Goal: Contribute content: Add original content to the website for others to see

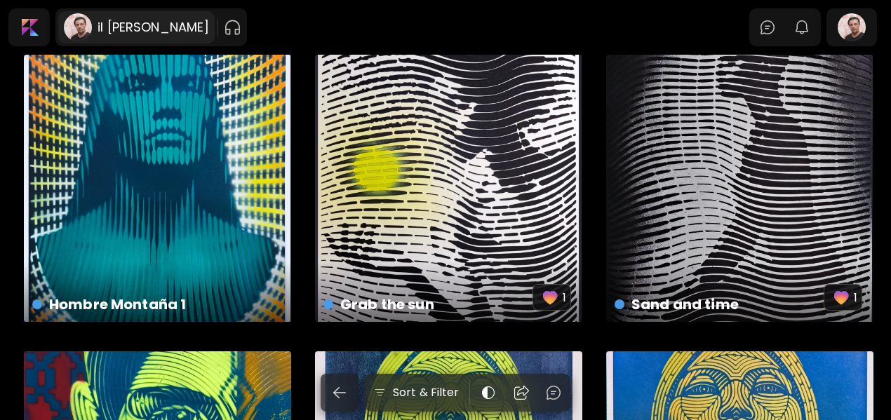
click at [145, 27] on h6 "il [PERSON_NAME]" at bounding box center [154, 27] width 112 height 17
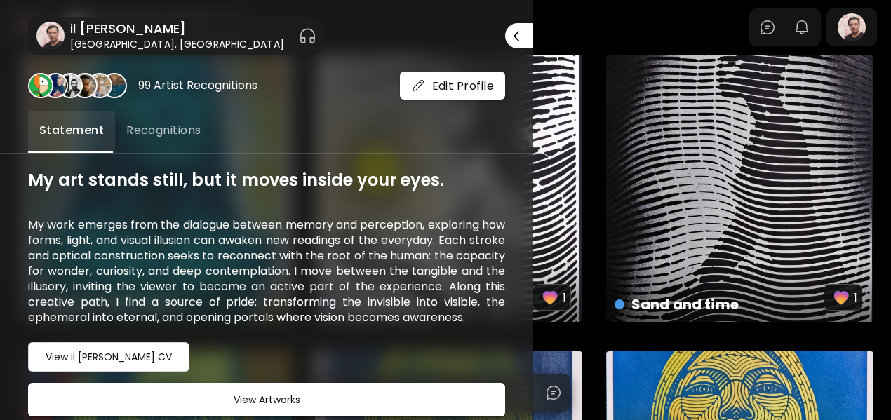
click at [422, 32] on div "il [PERSON_NAME][GEOGRAPHIC_DATA], [GEOGRAPHIC_DATA] Close" at bounding box center [266, 22] width 533 height 66
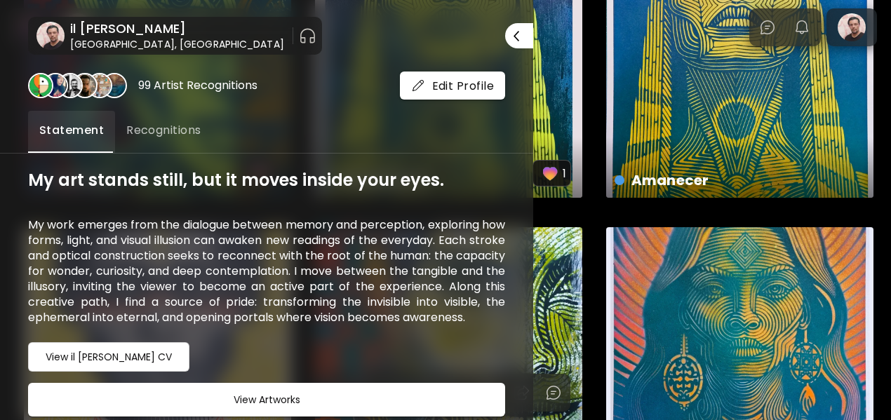
click at [154, 37] on h6 "[GEOGRAPHIC_DATA], [GEOGRAPHIC_DATA]" at bounding box center [177, 44] width 214 height 14
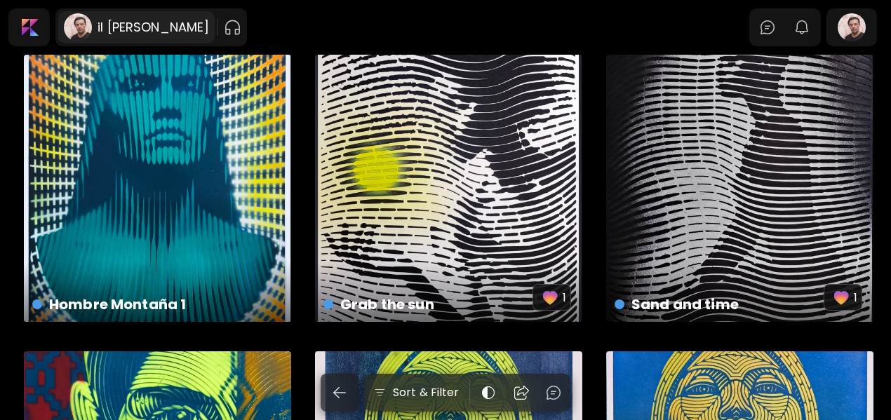
click at [169, 26] on h6 "il [PERSON_NAME]" at bounding box center [154, 27] width 112 height 17
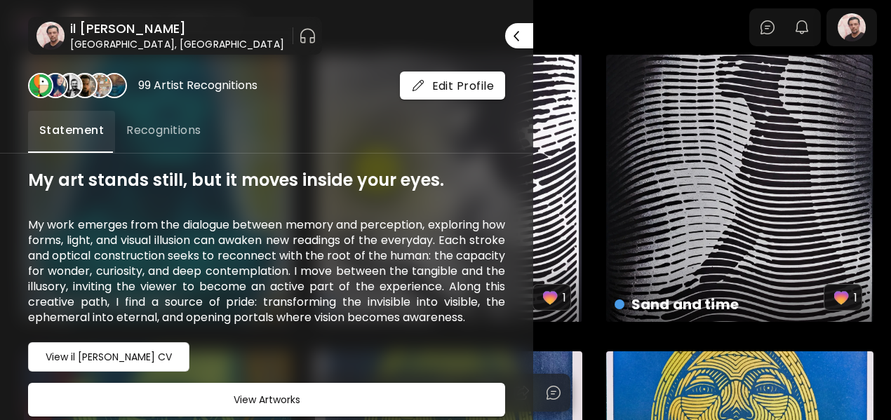
click at [135, 29] on h6 "il [PERSON_NAME]" at bounding box center [177, 28] width 214 height 17
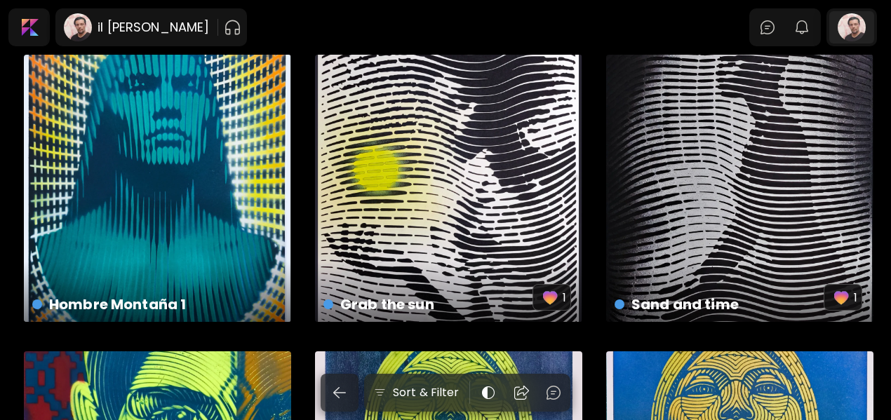
click at [555, 20] on div at bounding box center [851, 27] width 45 height 32
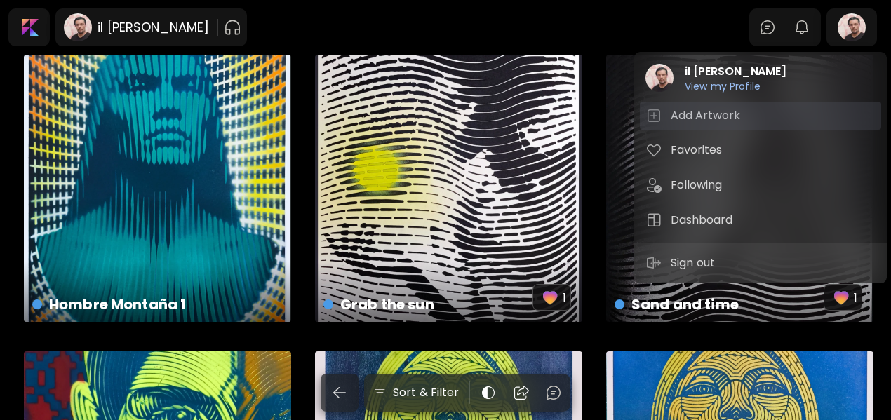
click at [555, 110] on h5 "Add Artwork" at bounding box center [708, 115] width 74 height 17
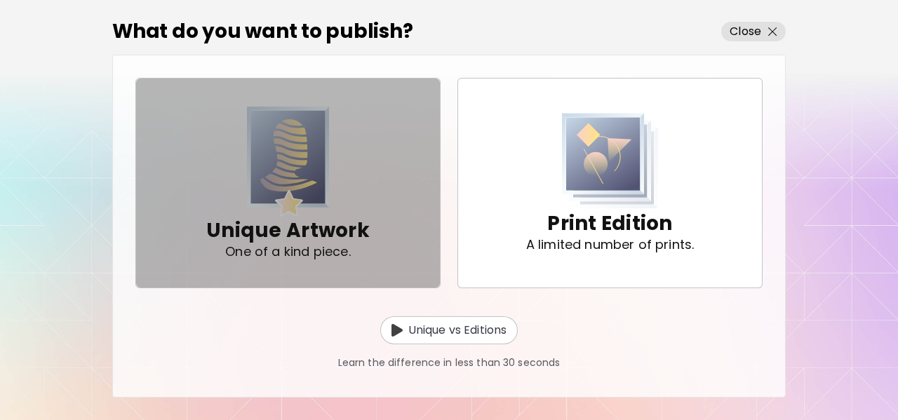
click at [325, 175] on img "button" at bounding box center [288, 162] width 83 height 110
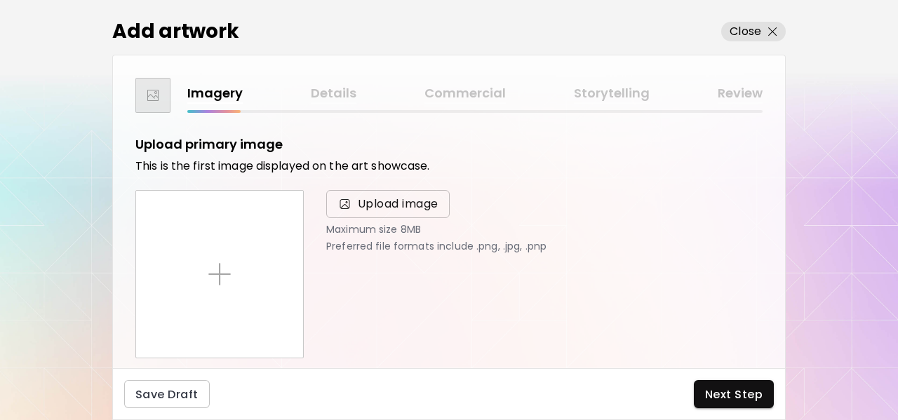
click at [376, 203] on span "Upload image" at bounding box center [398, 204] width 81 height 17
click at [0, 0] on input "Upload image" at bounding box center [0, 0] width 0 height 0
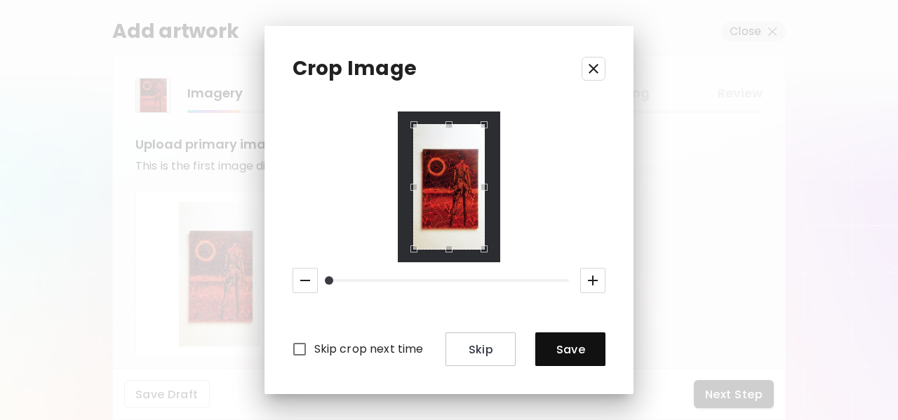
click at [555, 278] on icon "button" at bounding box center [592, 280] width 17 height 17
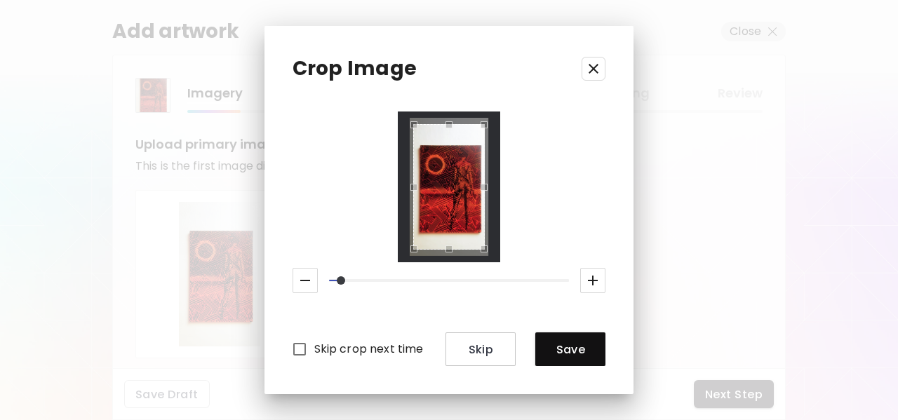
click at [555, 278] on icon "button" at bounding box center [592, 280] width 17 height 17
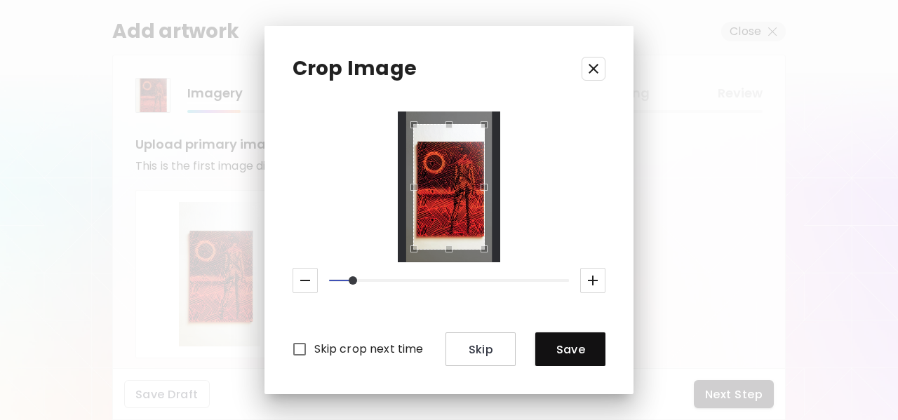
click at [555, 278] on icon "button" at bounding box center [592, 280] width 17 height 17
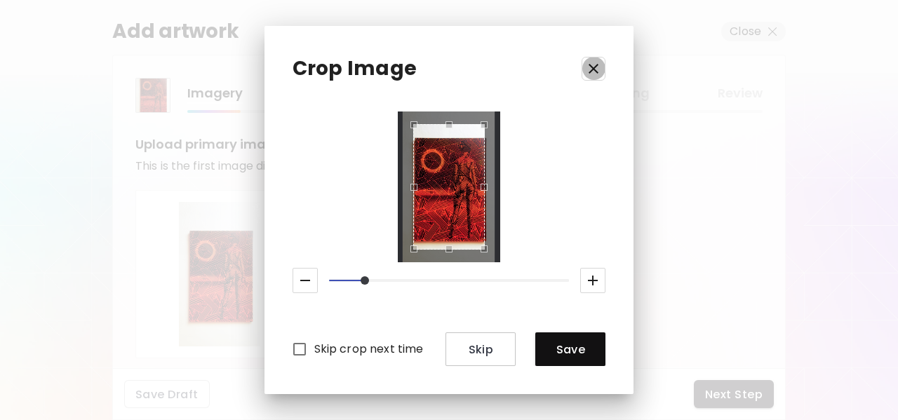
click at [555, 69] on icon "button" at bounding box center [593, 68] width 17 height 17
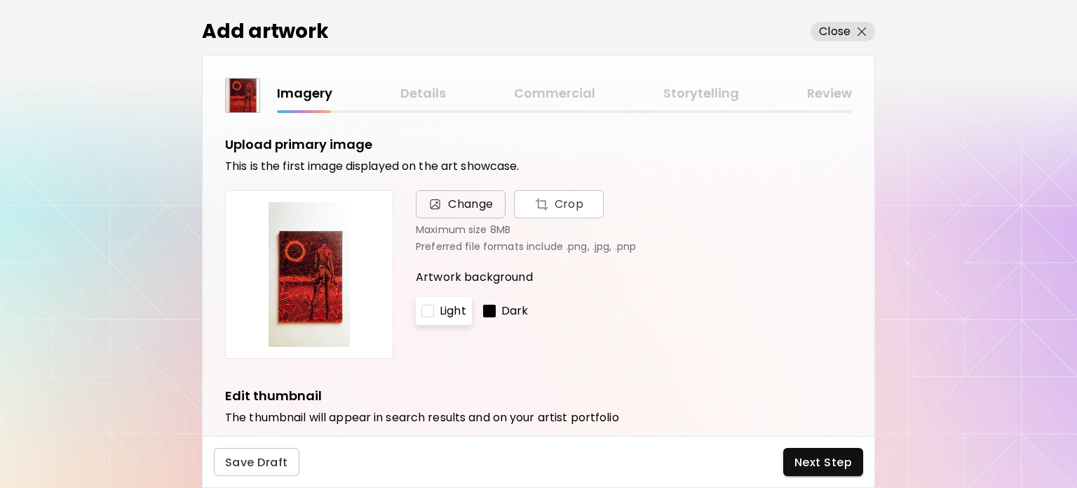
click at [456, 212] on span "Change" at bounding box center [471, 204] width 46 height 17
click at [0, 0] on input "Change Crop" at bounding box center [0, 0] width 0 height 0
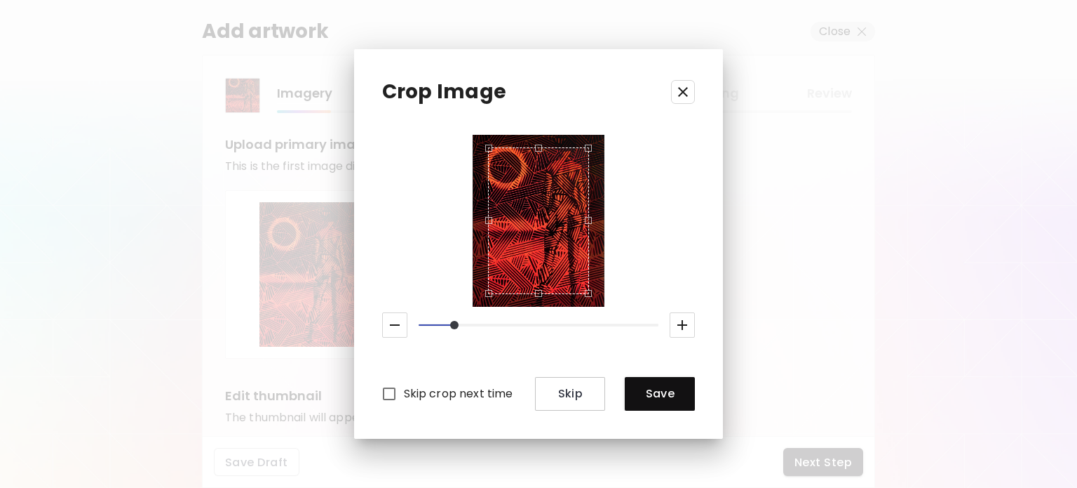
click at [538, 109] on div "Crop Image Skip crop next time Skip Save" at bounding box center [539, 243] width 370 height 389
click at [460, 127] on div "Crop Image Skip crop next time Skip Save" at bounding box center [539, 243] width 370 height 389
click at [397, 319] on icon "button" at bounding box center [395, 324] width 17 height 17
click at [395, 328] on icon "button" at bounding box center [395, 324] width 17 height 17
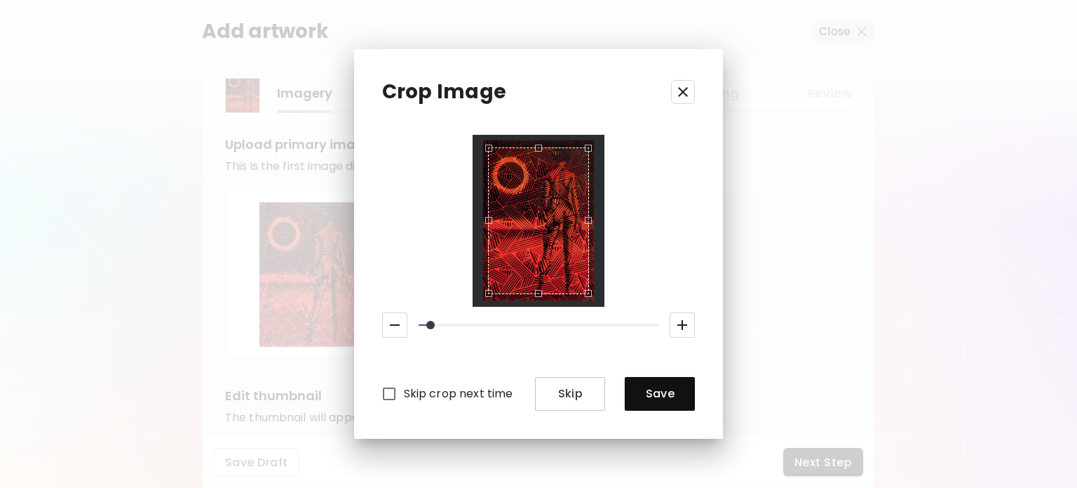
click at [388, 328] on icon "button" at bounding box center [395, 324] width 17 height 17
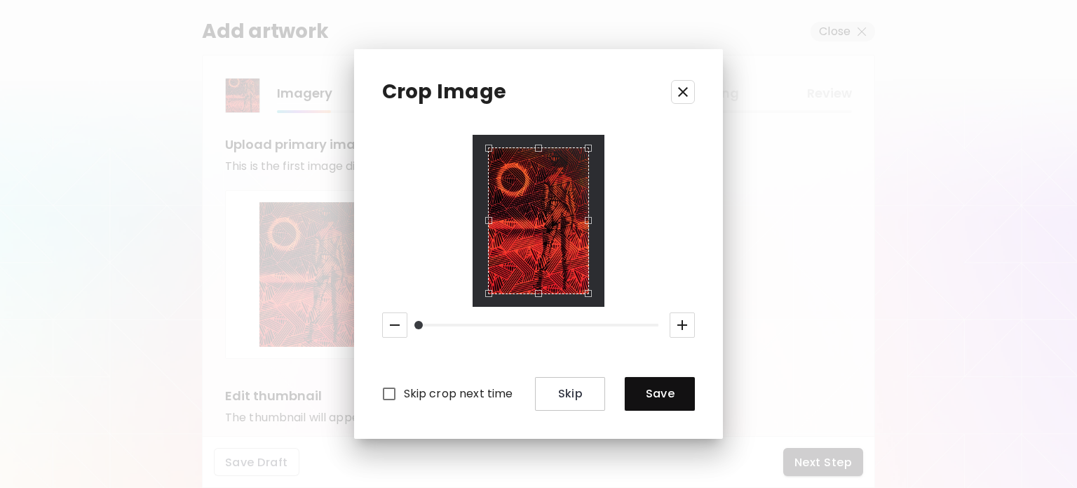
click at [388, 328] on icon "button" at bounding box center [395, 324] width 17 height 17
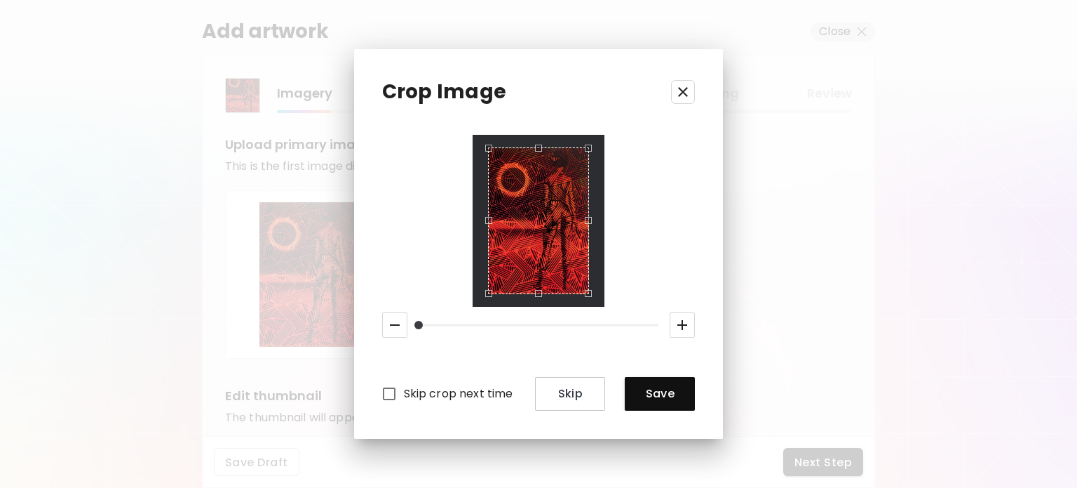
click at [548, 205] on div "Use the arrow keys to move the crop selection area" at bounding box center [538, 220] width 101 height 146
click at [555, 398] on span "Save" at bounding box center [660, 393] width 48 height 15
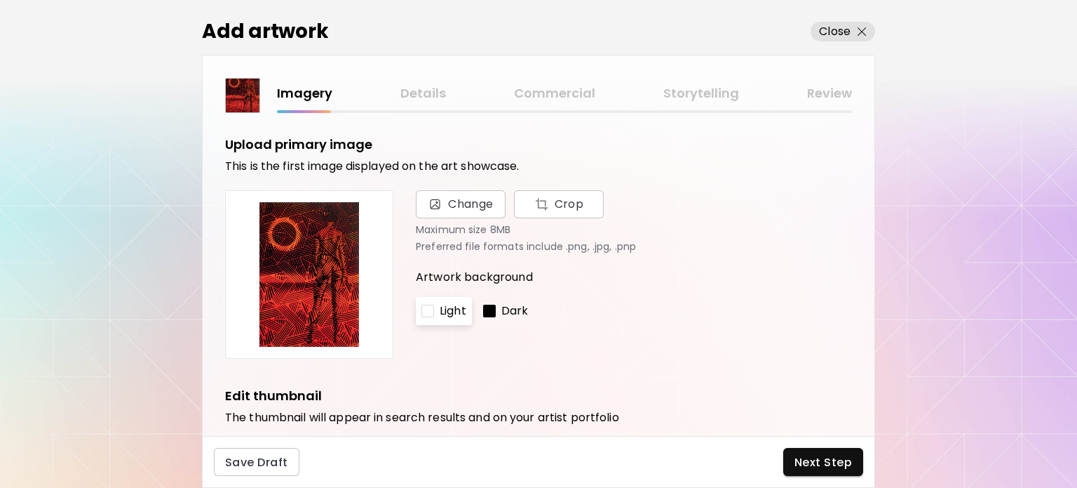
click at [504, 314] on p "Dark" at bounding box center [515, 310] width 27 height 17
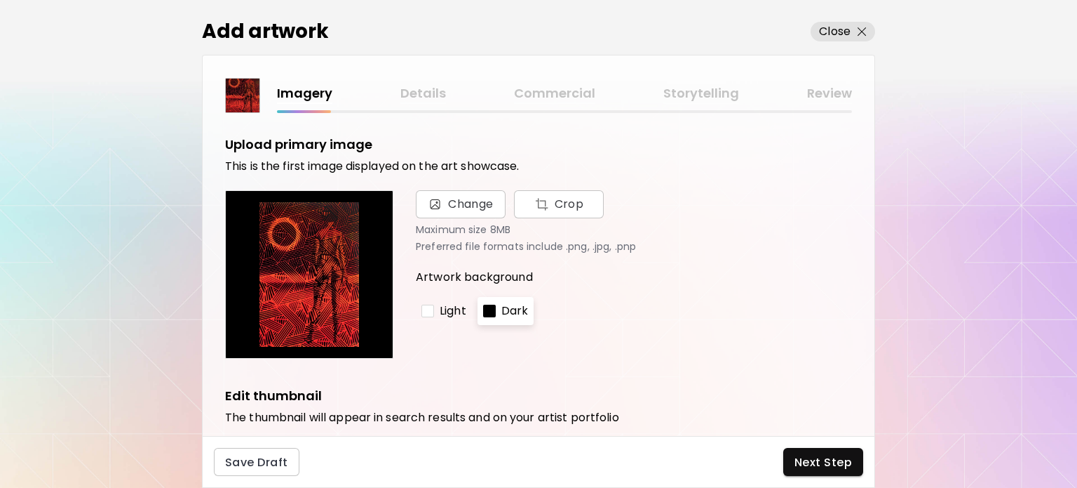
click at [452, 303] on p "Light" at bounding box center [453, 310] width 27 height 17
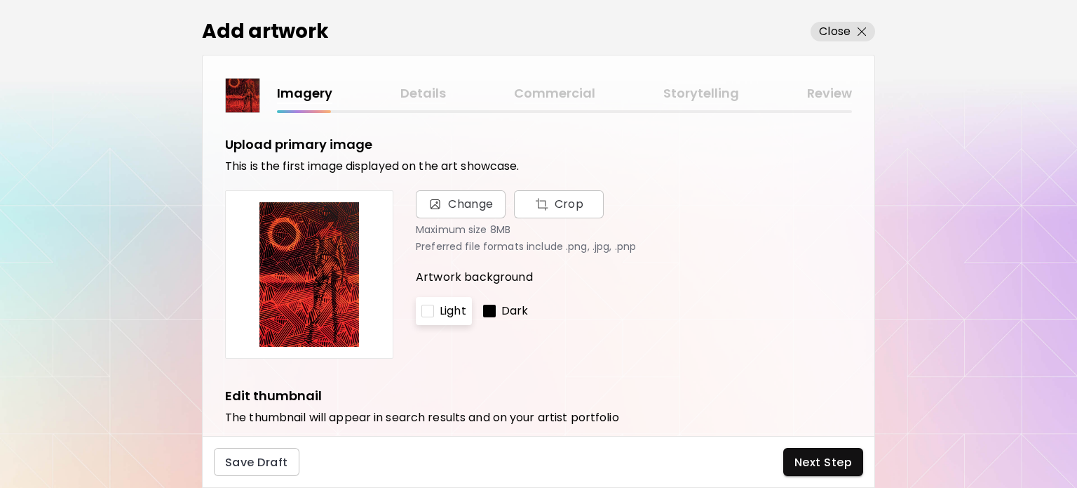
click at [497, 309] on div "Dark" at bounding box center [506, 311] width 57 height 28
click at [511, 308] on p "Dark" at bounding box center [515, 310] width 27 height 17
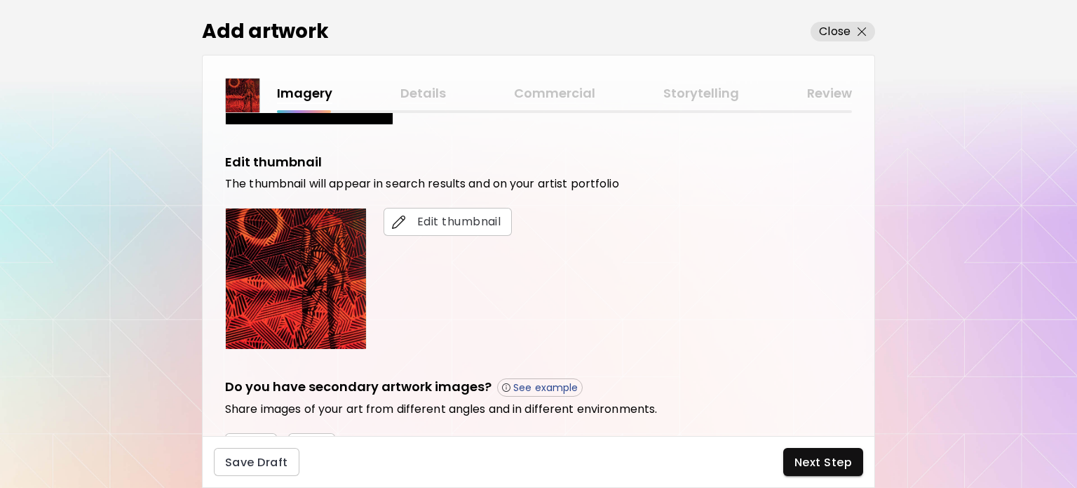
scroll to position [210, 0]
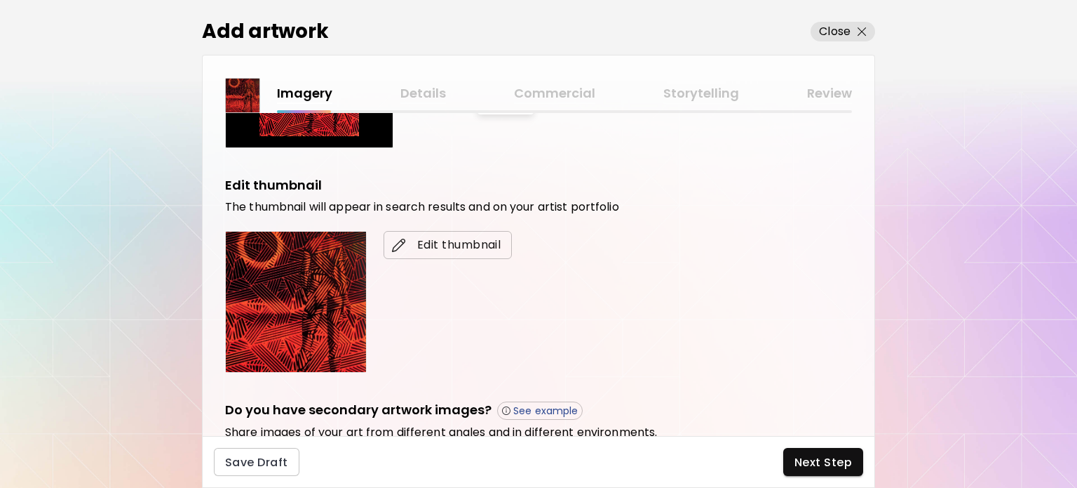
click at [434, 243] on span "Edit thumbnail" at bounding box center [448, 244] width 106 height 17
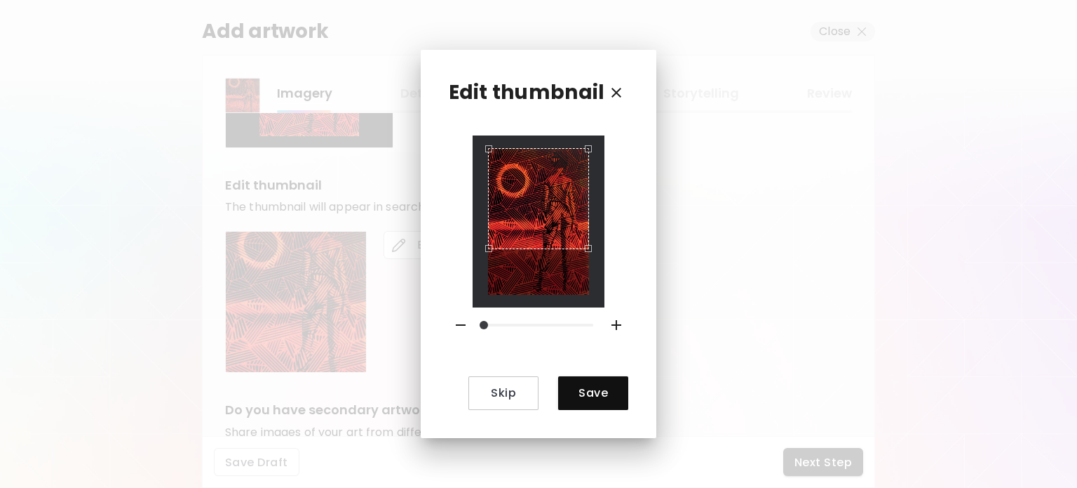
click at [538, 164] on div "Use the arrow keys to move the crop selection area" at bounding box center [538, 198] width 101 height 101
click at [555, 390] on span "Save" at bounding box center [594, 392] width 48 height 15
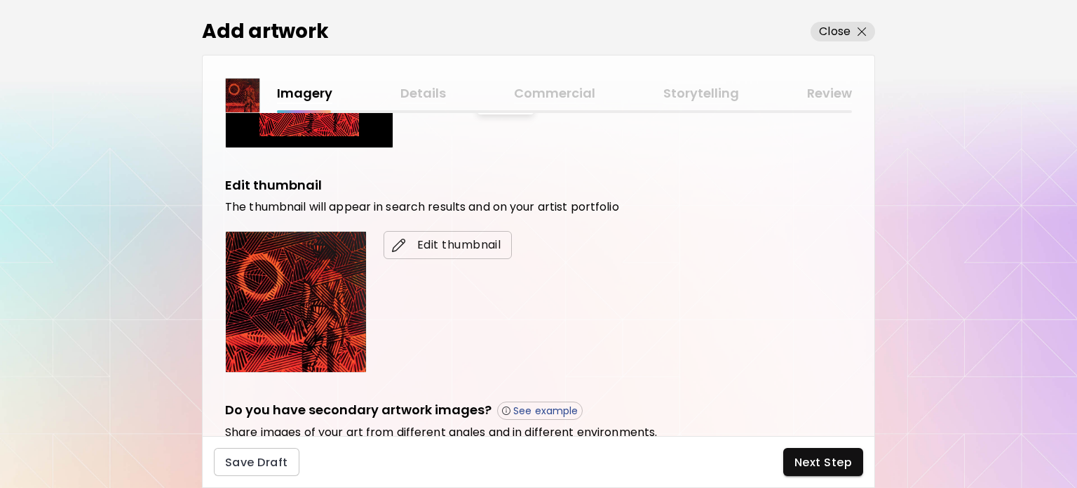
scroll to position [418, 0]
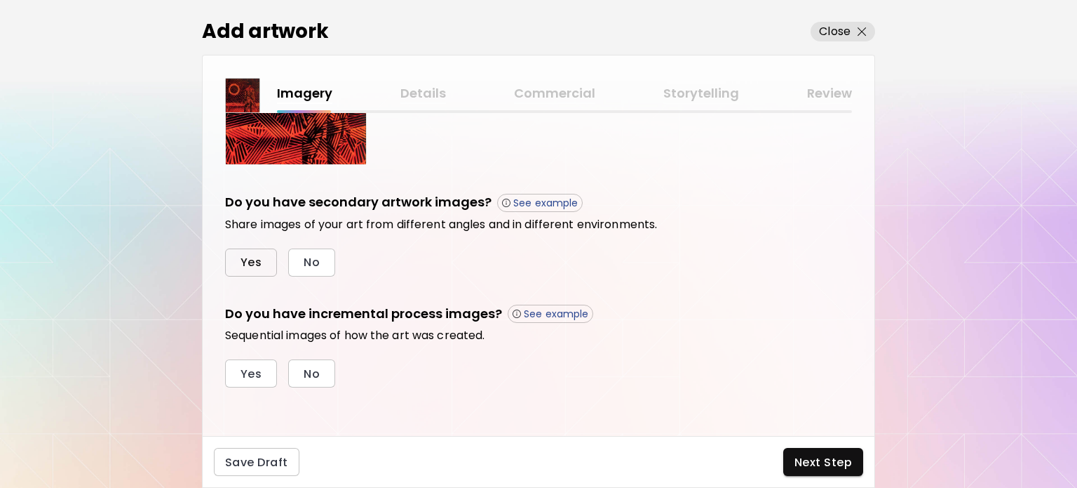
click at [238, 264] on button "Yes" at bounding box center [251, 262] width 52 height 28
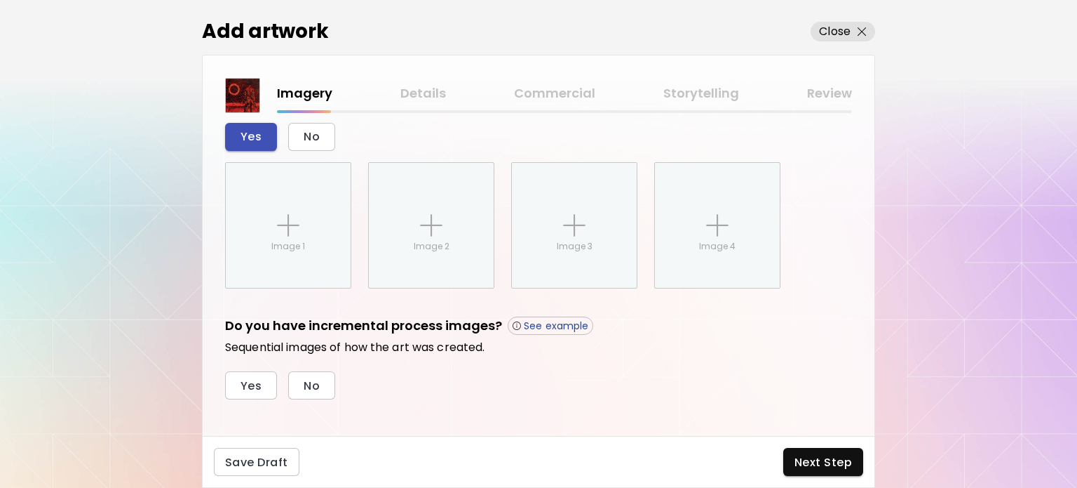
scroll to position [556, 0]
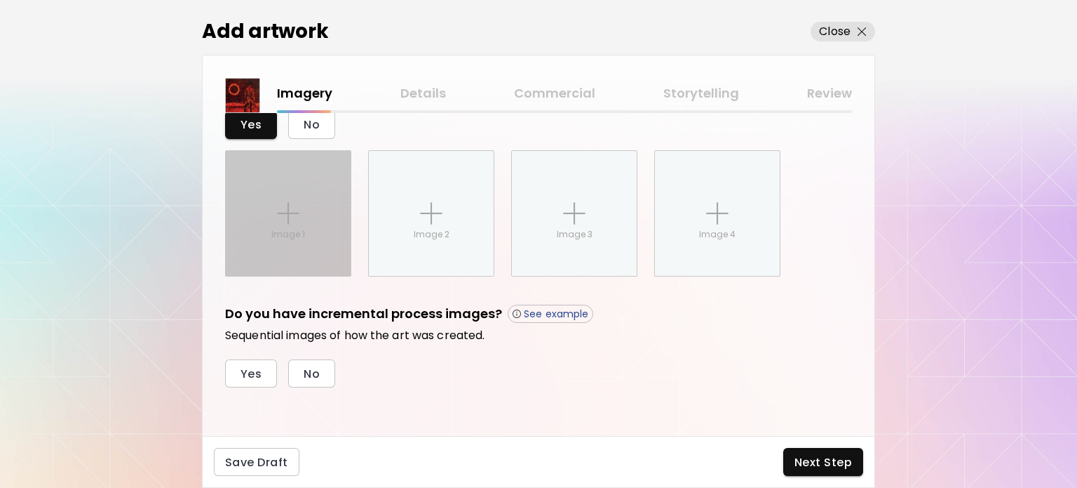
click at [277, 209] on img at bounding box center [288, 213] width 22 height 22
click at [0, 0] on input "Image 1" at bounding box center [0, 0] width 0 height 0
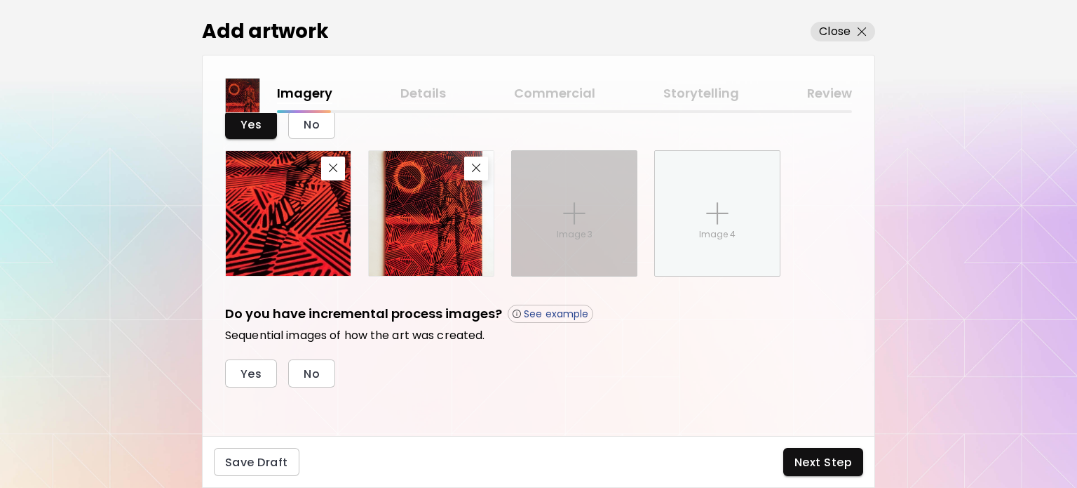
click at [555, 198] on div "Image 3" at bounding box center [574, 213] width 125 height 125
click at [0, 0] on input "Image 3" at bounding box center [0, 0] width 0 height 0
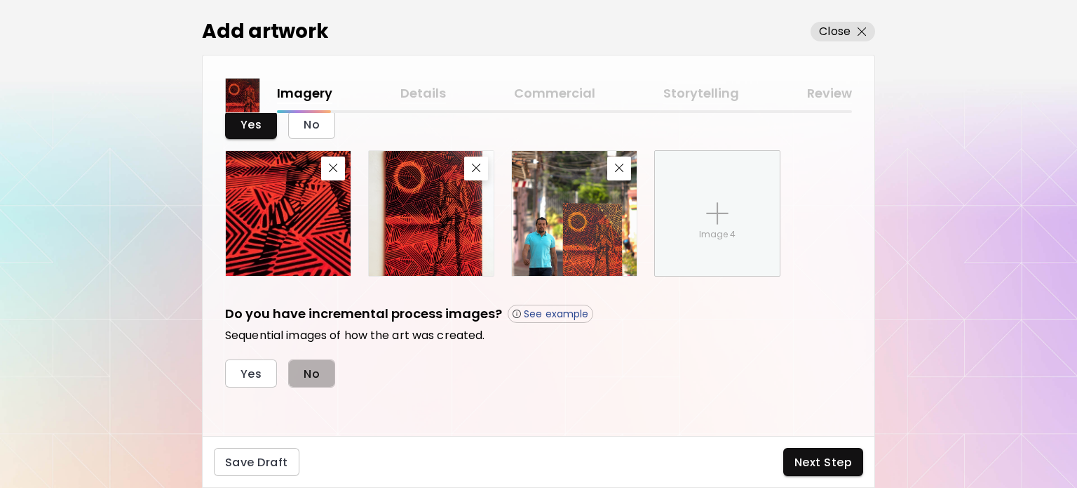
click at [302, 372] on button "No" at bounding box center [311, 373] width 47 height 28
click at [555, 419] on span "Next Step" at bounding box center [824, 462] width 58 height 15
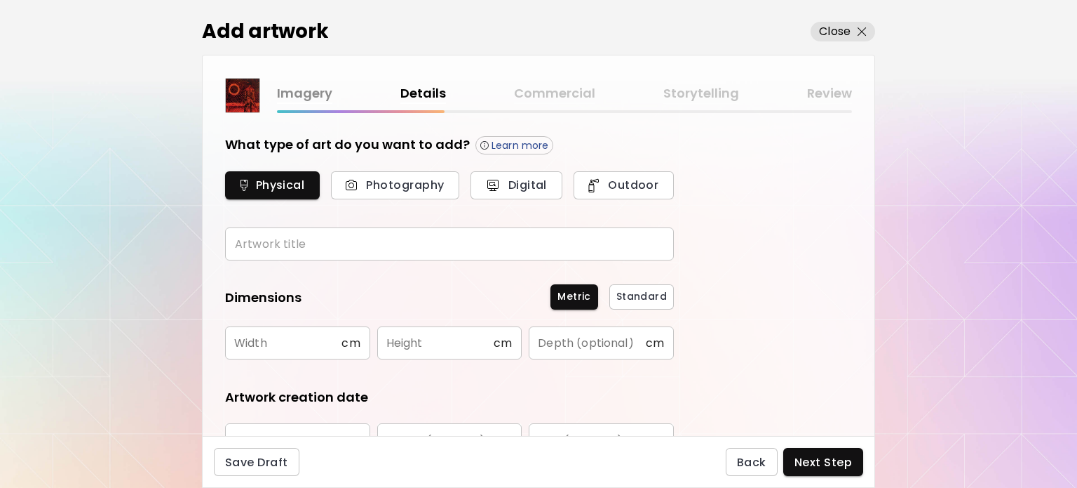
click at [384, 233] on input "text" at bounding box center [449, 243] width 449 height 33
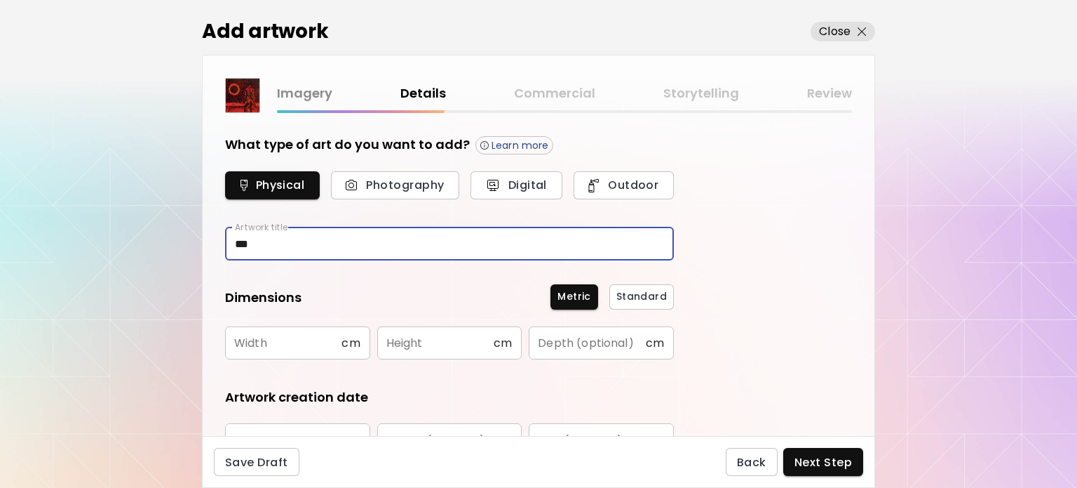
type input "***"
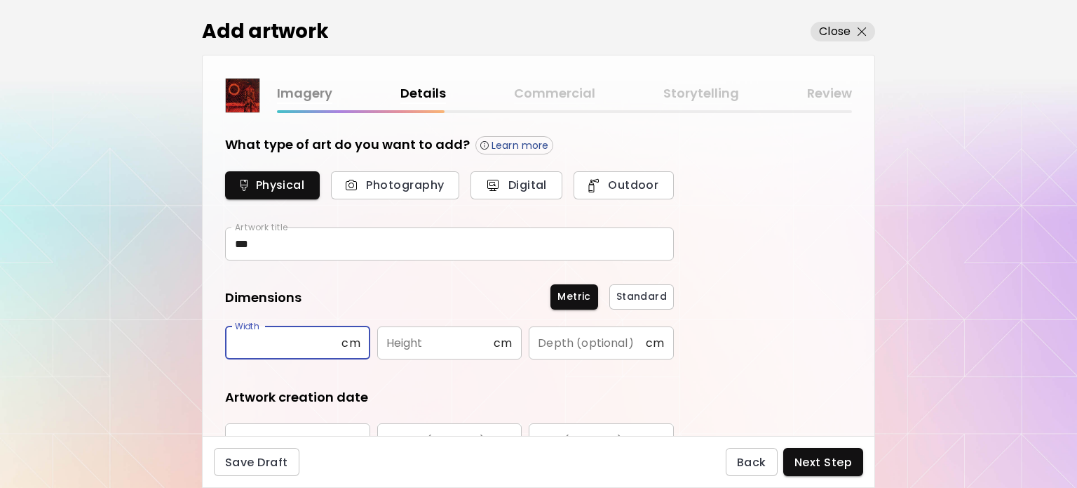
click at [278, 352] on input "text" at bounding box center [283, 342] width 116 height 33
type input "***"
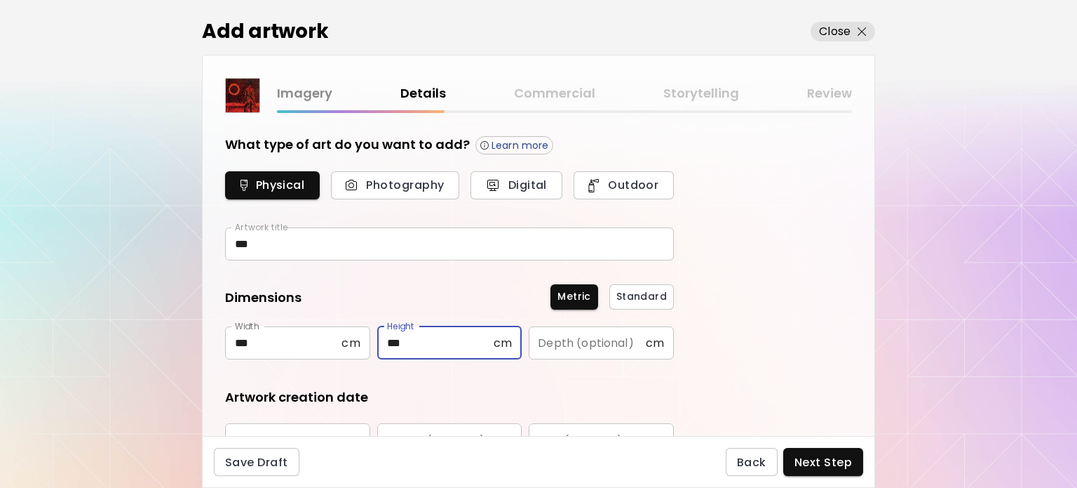
type input "***"
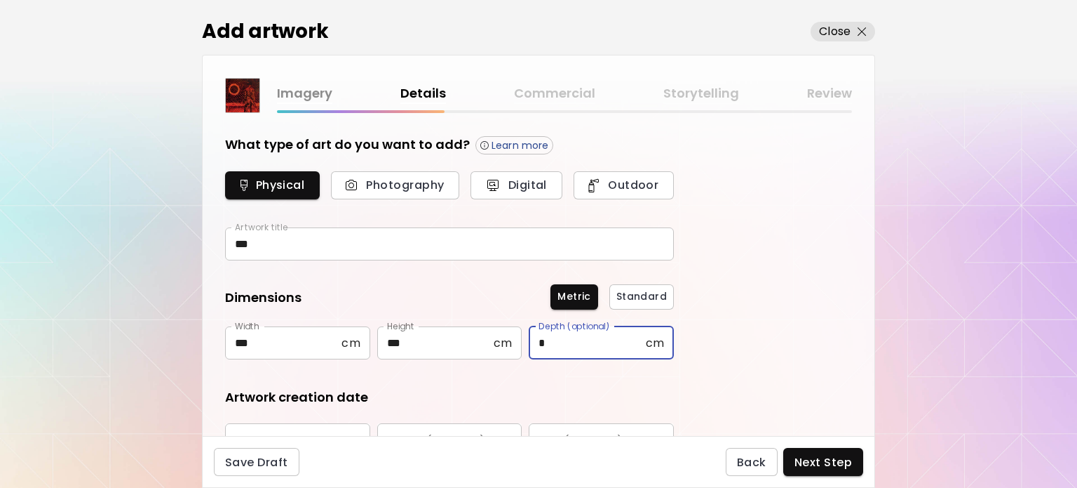
type input "*"
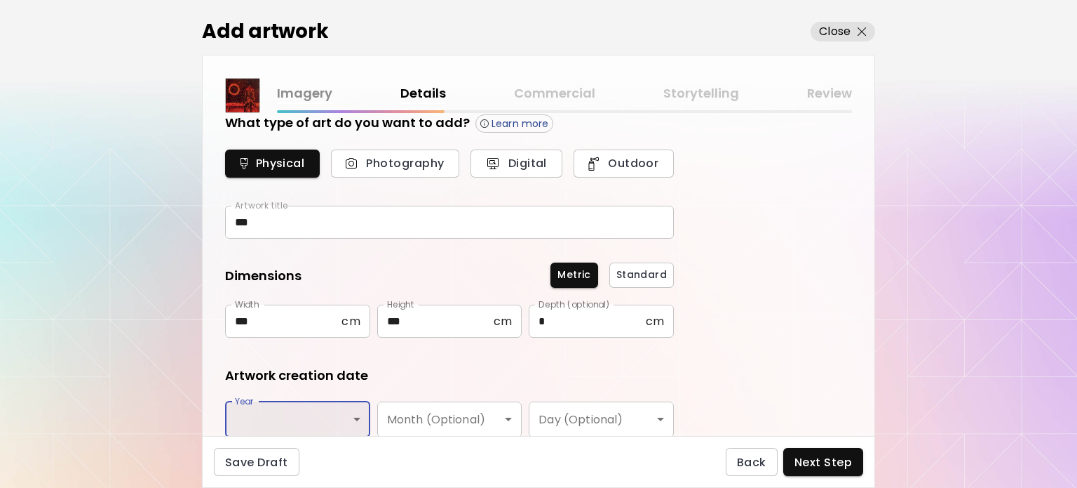
scroll to position [107, 0]
click at [291, 419] on body "[DOMAIN_NAME]/ilfernandosantos Add Artwork Manage Art Edit Profile Community Mi…" at bounding box center [538, 244] width 1077 height 488
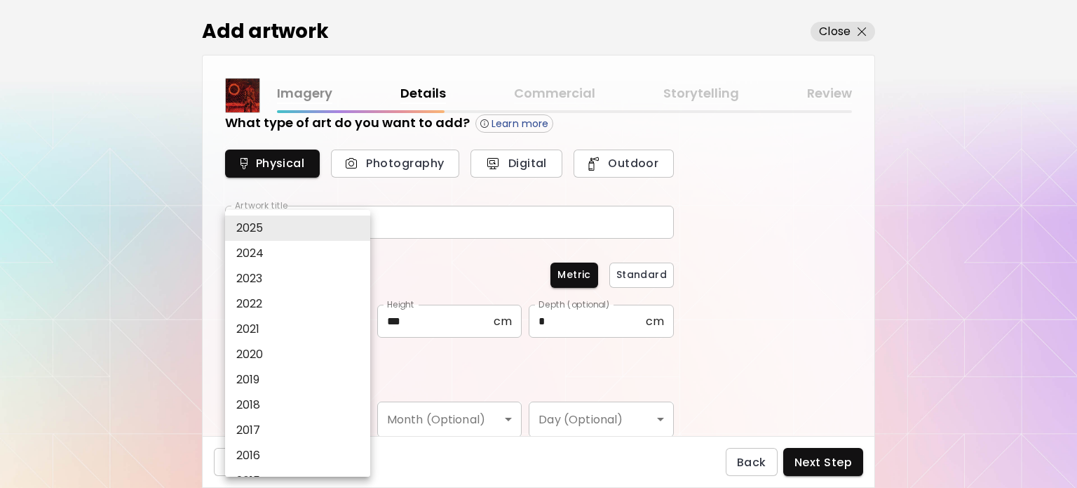
click at [264, 302] on li "2022" at bounding box center [301, 303] width 152 height 25
type input "****"
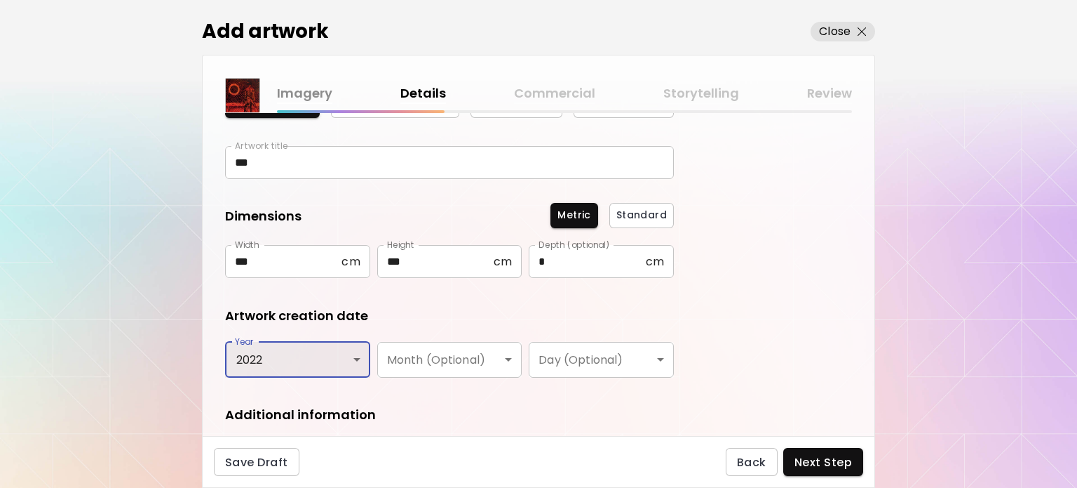
scroll to position [231, 0]
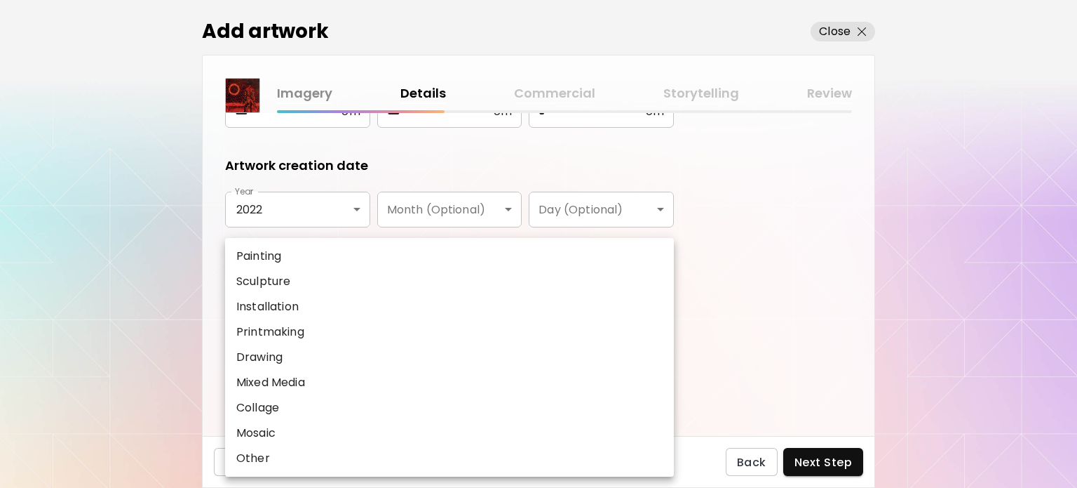
click at [555, 297] on body "[DOMAIN_NAME]/ilfernandosantos Add Artwork Manage Art Edit Profile Community Mi…" at bounding box center [538, 244] width 1077 height 488
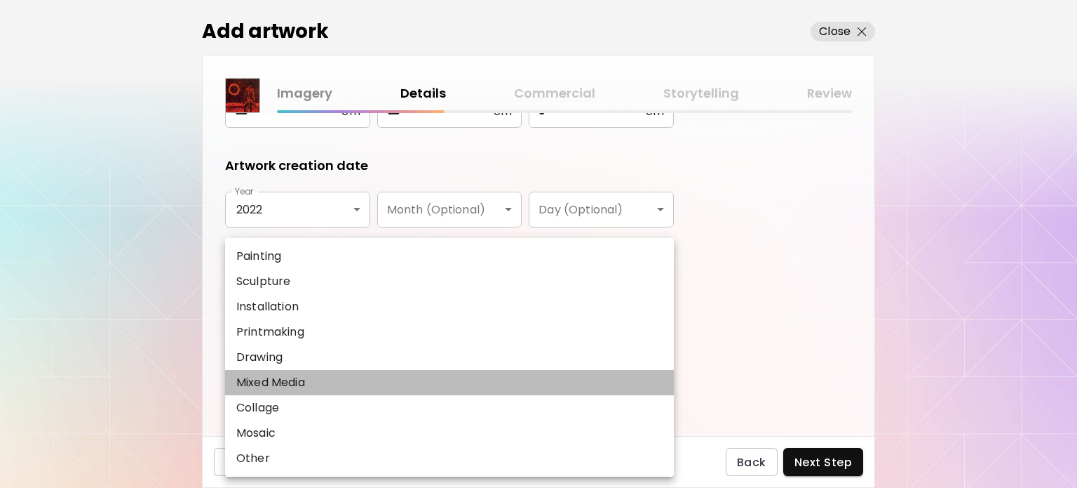
click at [335, 388] on li "Mixed Media" at bounding box center [449, 382] width 449 height 25
type input "**********"
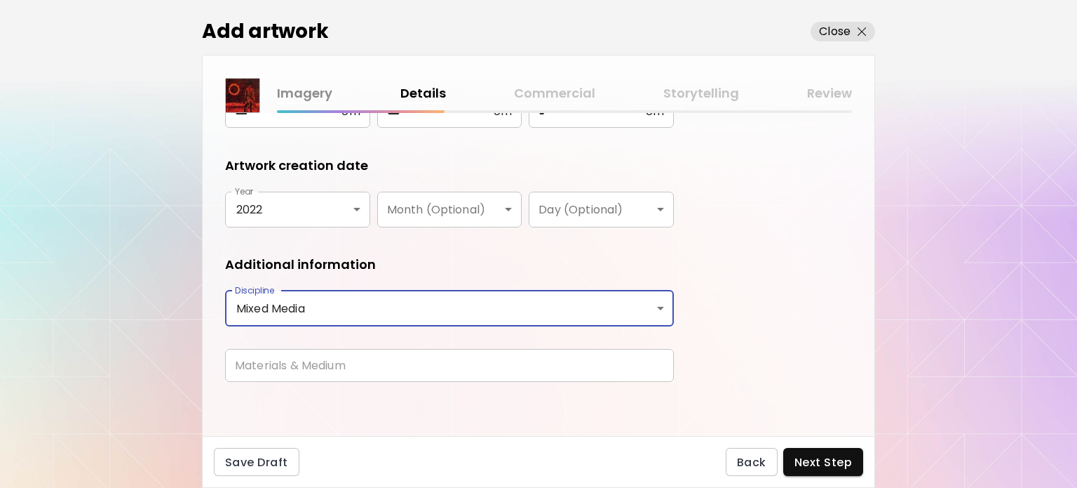
click at [306, 375] on input "text" at bounding box center [449, 365] width 449 height 33
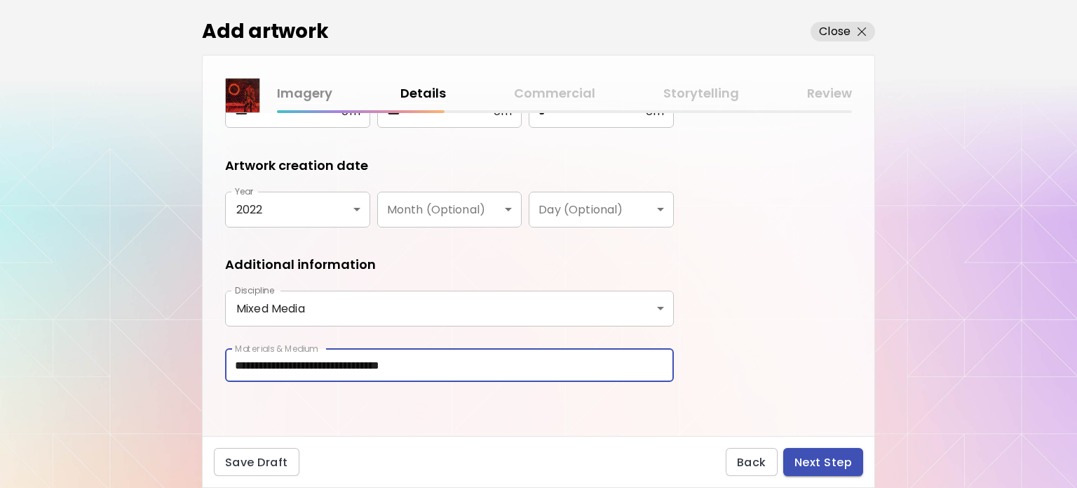
type input "**********"
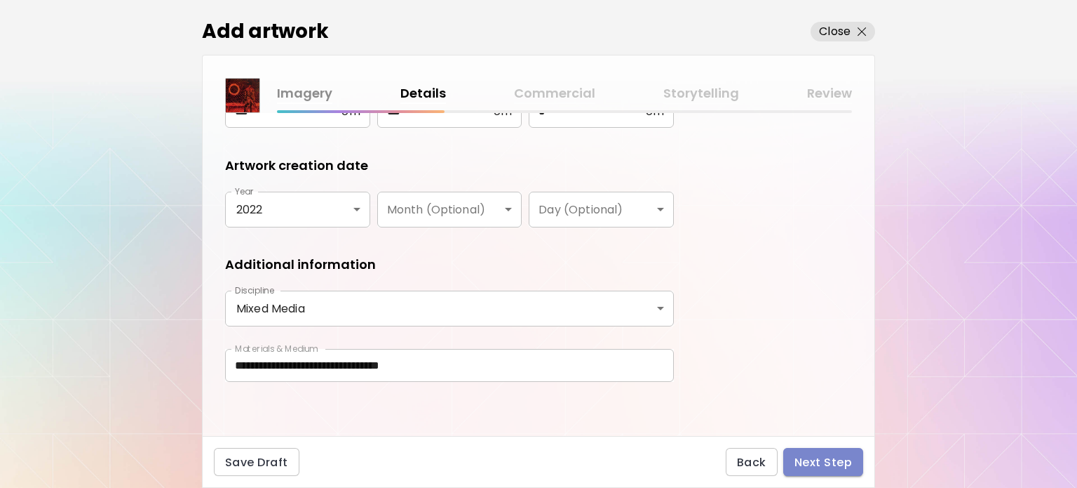
click at [555, 419] on span "Next Step" at bounding box center [824, 462] width 58 height 15
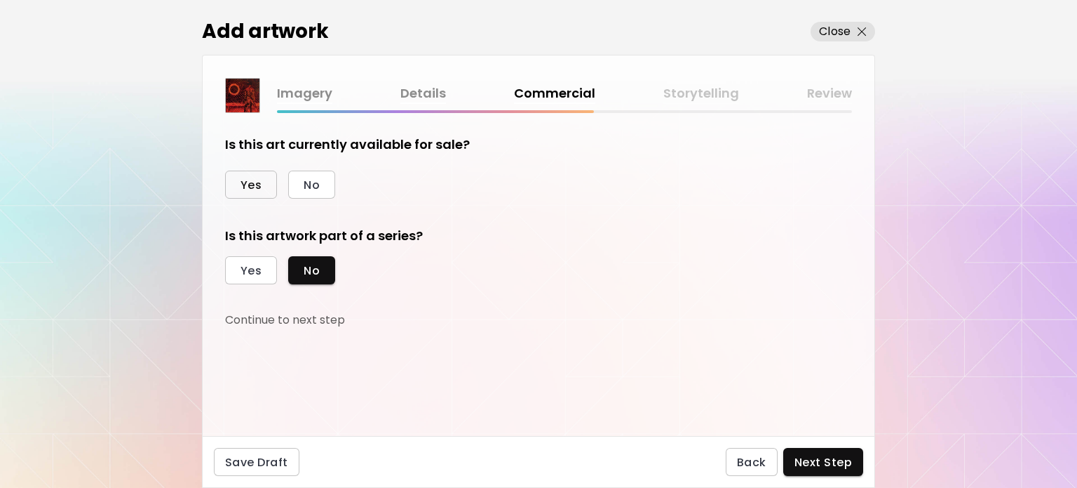
click at [261, 184] on button "Yes" at bounding box center [251, 184] width 52 height 28
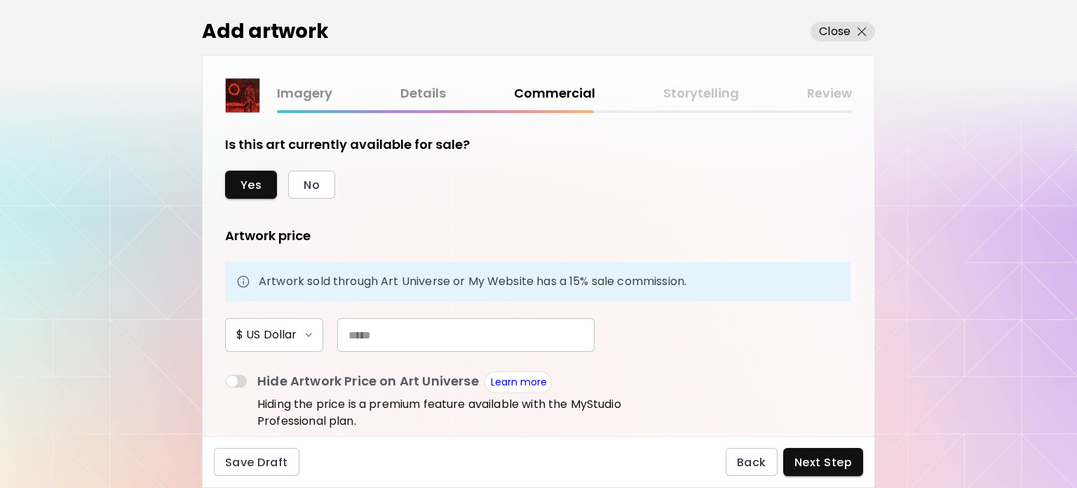
click at [370, 335] on input "text" at bounding box center [465, 335] width 257 height 34
type input "*****"
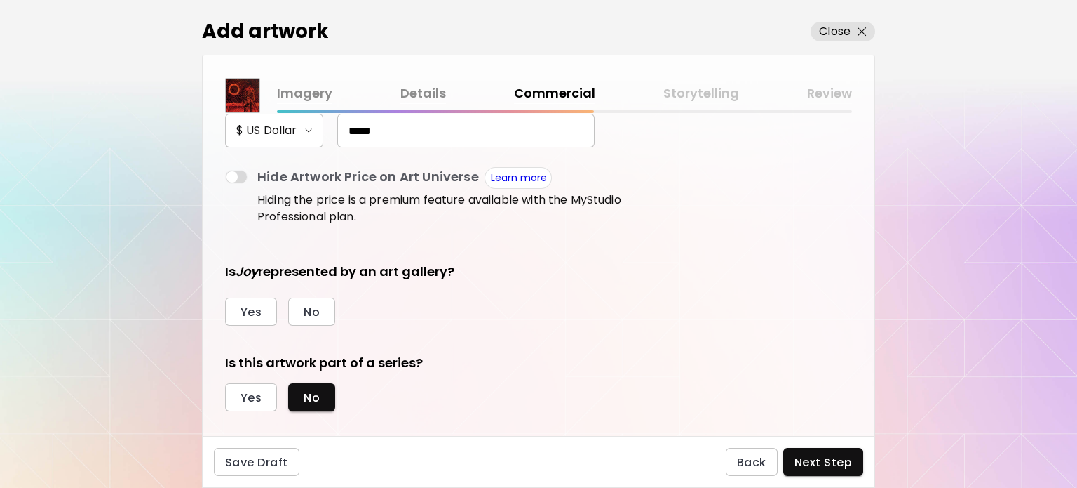
scroll to position [222, 0]
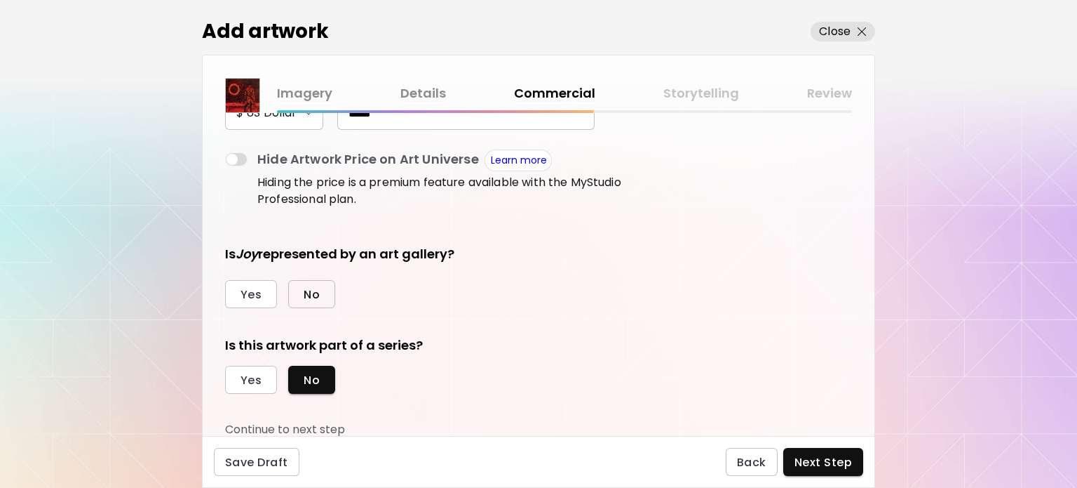
click at [297, 294] on button "No" at bounding box center [311, 294] width 47 height 28
click at [555, 419] on span "Next Step" at bounding box center [824, 462] width 58 height 15
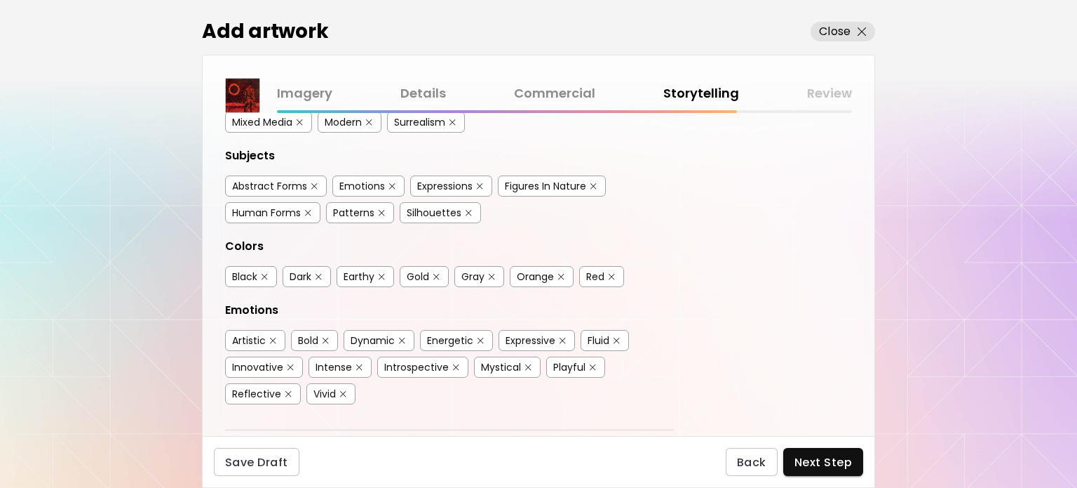
scroll to position [70, 0]
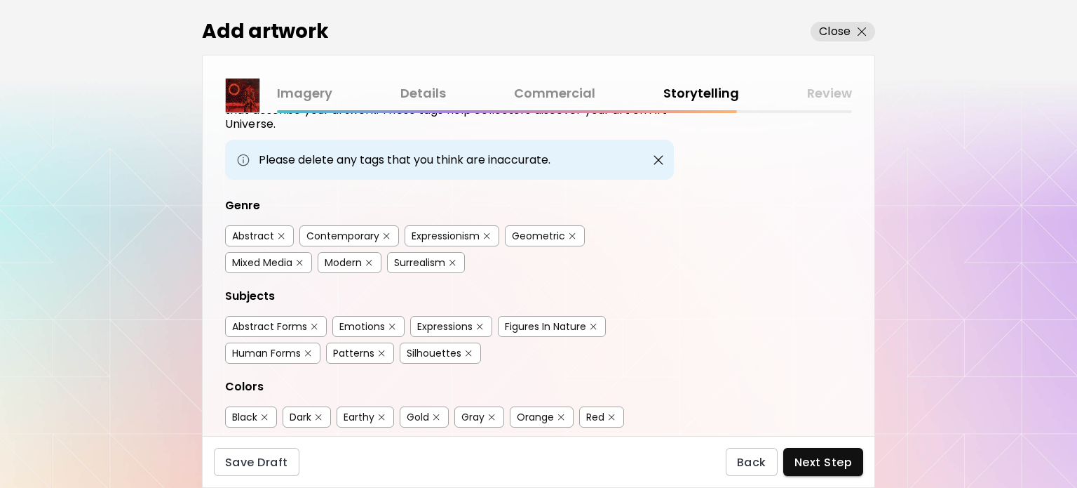
click at [328, 234] on div "Contemporary" at bounding box center [343, 236] width 73 height 14
click at [553, 236] on div "Geometric" at bounding box center [538, 236] width 53 height 14
click at [254, 260] on div "Mixed Media" at bounding box center [262, 262] width 60 height 14
click at [356, 262] on div "Modern" at bounding box center [343, 262] width 37 height 14
click at [376, 323] on div "Emotions" at bounding box center [363, 326] width 46 height 14
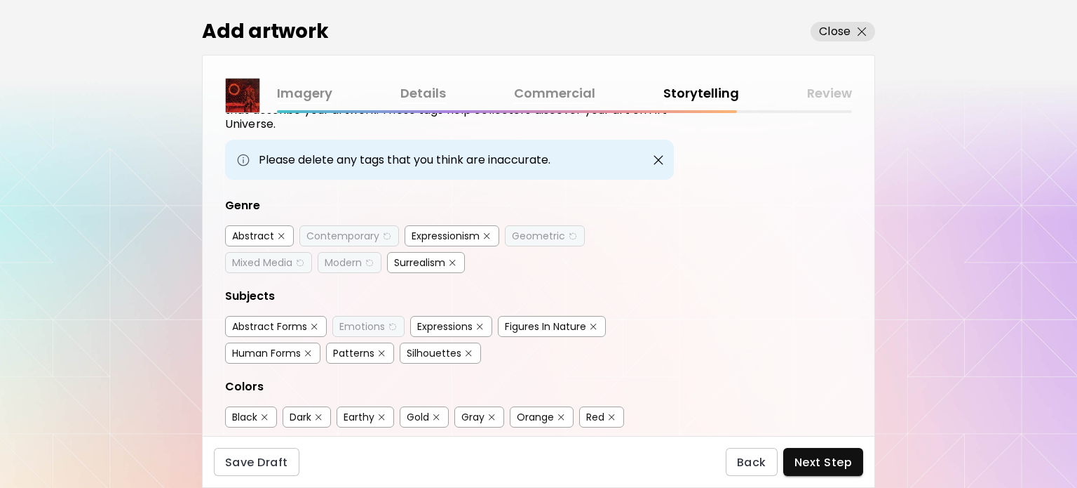
click at [348, 353] on div "Patterns" at bounding box center [353, 353] width 41 height 14
click at [277, 346] on div "Human Forms" at bounding box center [266, 353] width 69 height 14
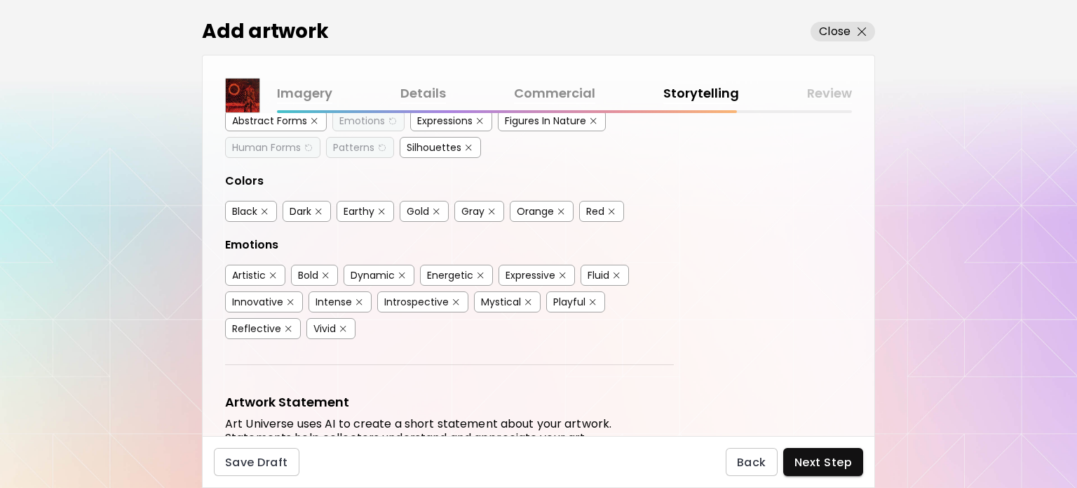
scroll to position [281, 0]
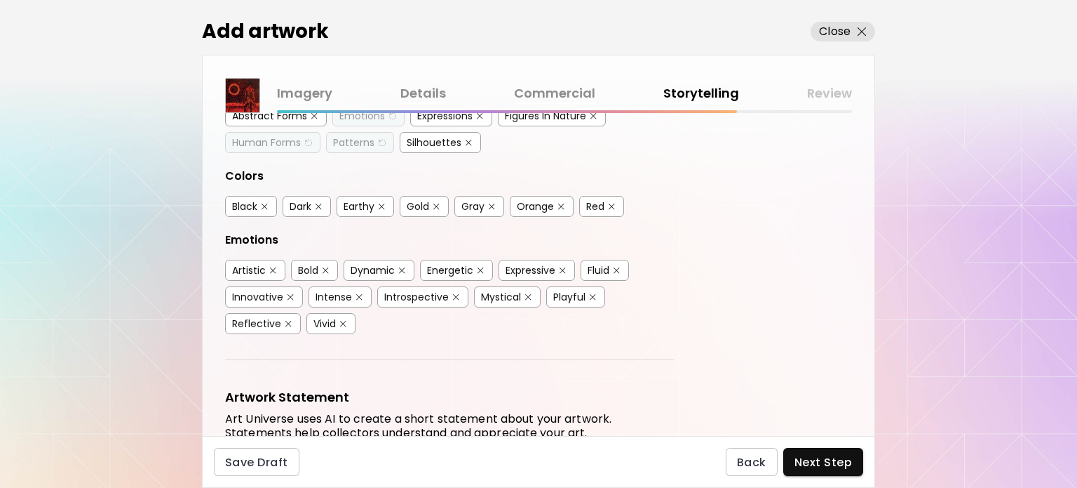
click at [248, 202] on div "Black" at bounding box center [244, 206] width 25 height 14
click at [520, 200] on div "Orange" at bounding box center [535, 206] width 37 height 14
click at [555, 199] on div "Red" at bounding box center [595, 206] width 18 height 14
click at [450, 266] on div "Energetic" at bounding box center [450, 270] width 46 height 14
click at [492, 292] on div "Mystical" at bounding box center [501, 297] width 40 height 14
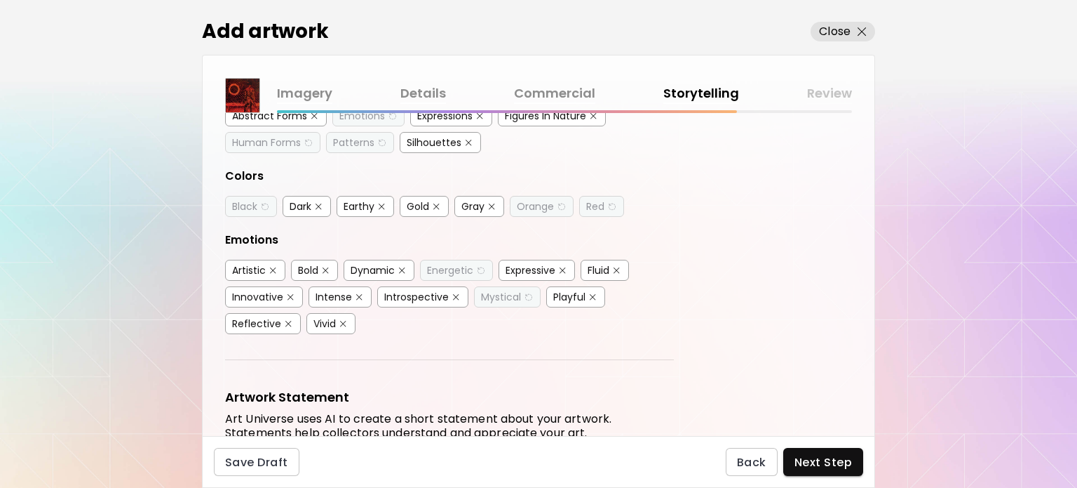
click at [314, 318] on div "Vivid" at bounding box center [325, 323] width 22 height 14
click at [251, 290] on div "Innovative" at bounding box center [257, 297] width 51 height 14
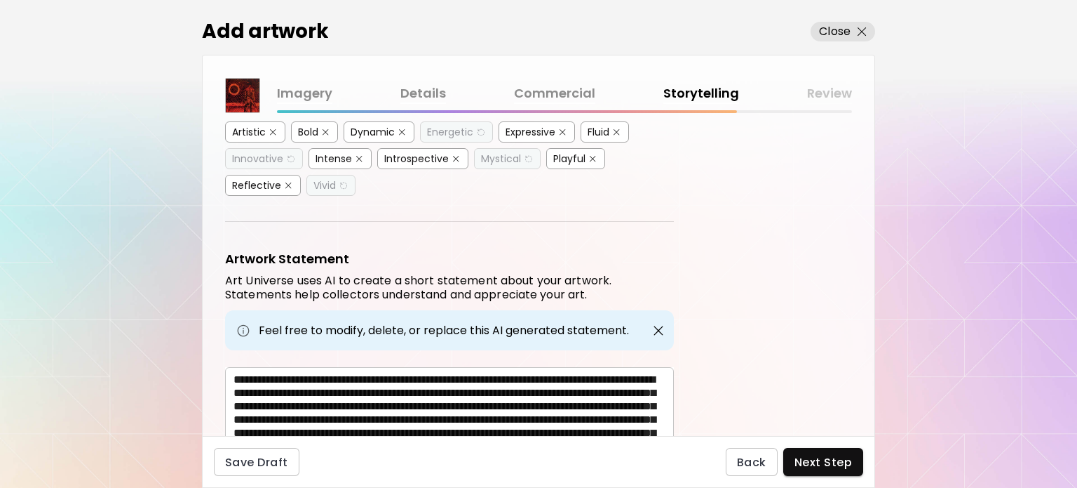
scroll to position [483, 0]
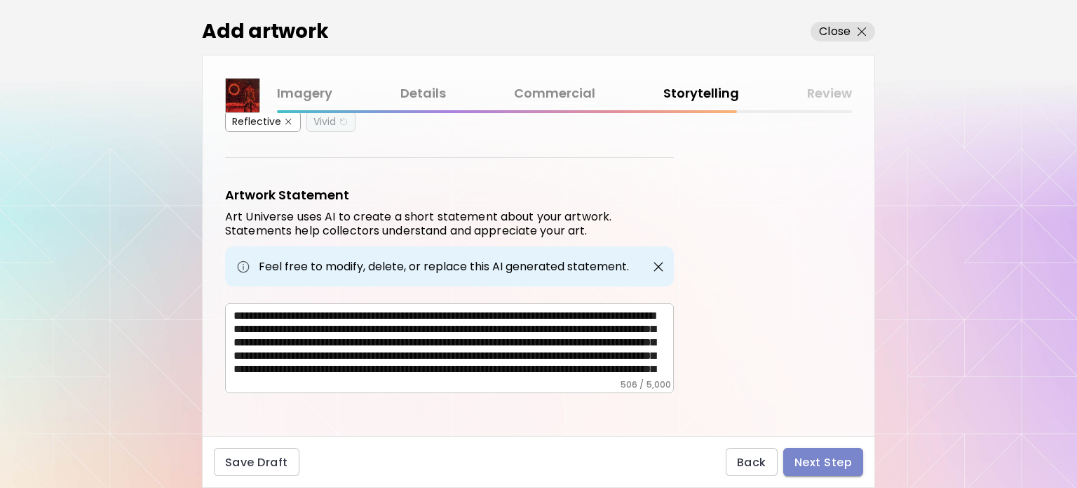
click at [555, 419] on span "Next Step" at bounding box center [824, 462] width 58 height 15
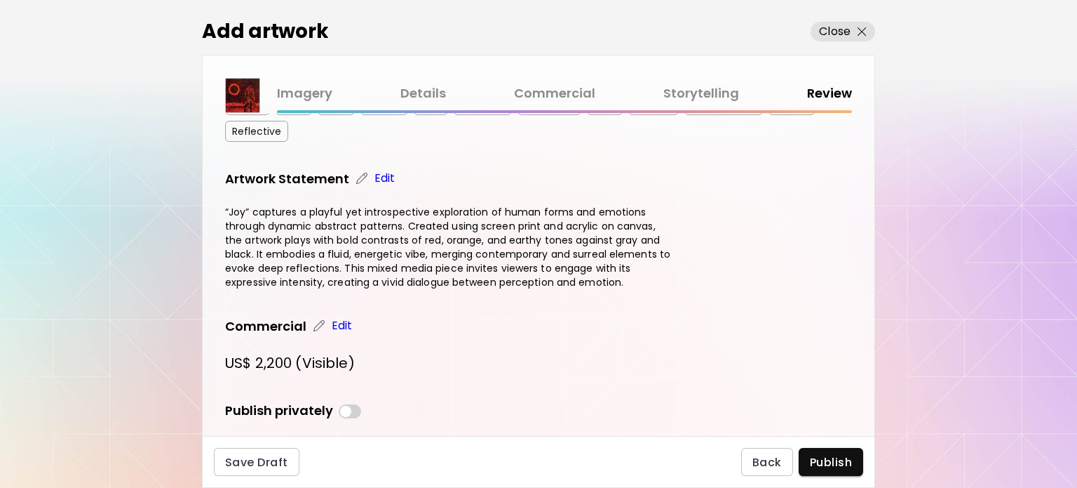
scroll to position [612, 0]
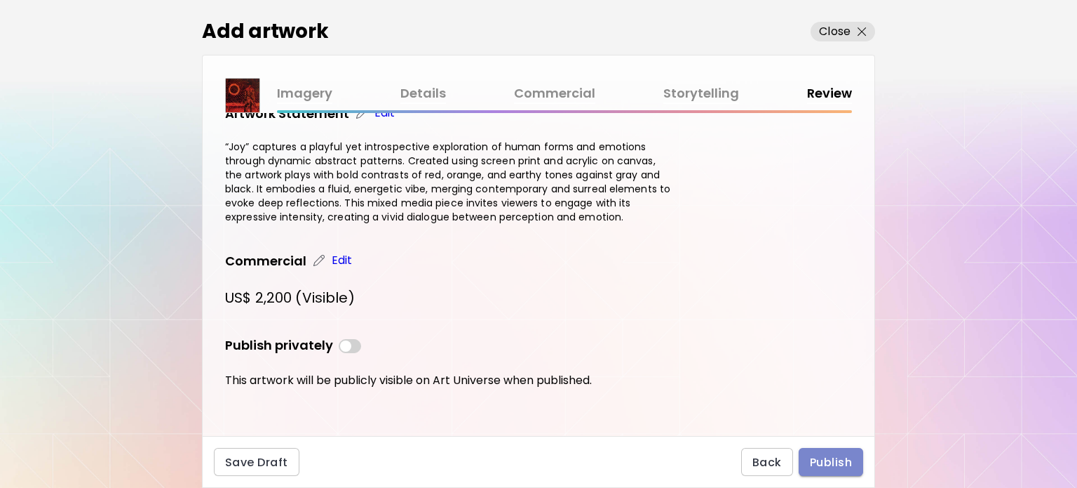
click at [555, 419] on span "Publish" at bounding box center [831, 462] width 42 height 15
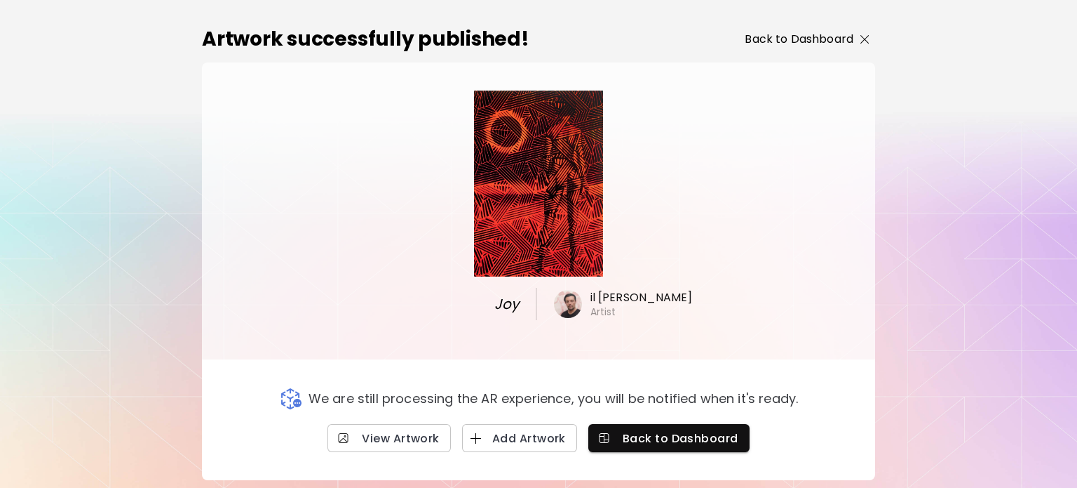
click at [555, 43] on p "Back to Dashboard" at bounding box center [799, 39] width 109 height 17
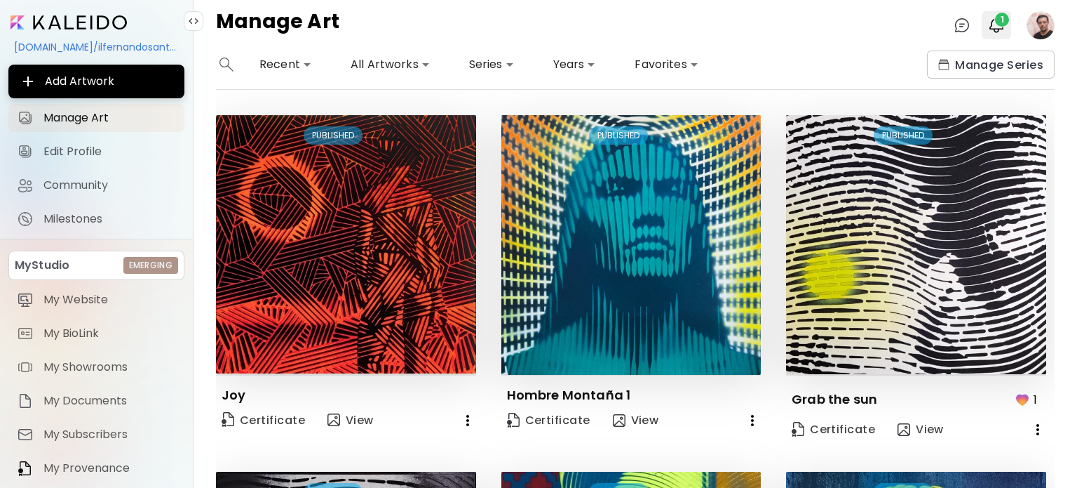
click at [555, 20] on img "button" at bounding box center [996, 25] width 17 height 17
